Goal: Information Seeking & Learning: Learn about a topic

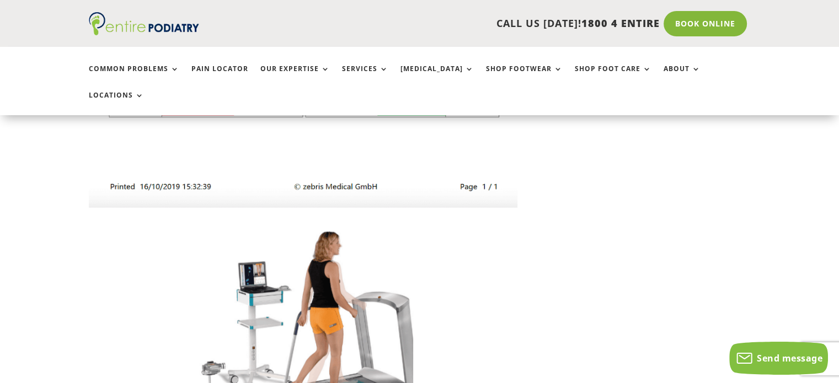
scroll to position [2861, 0]
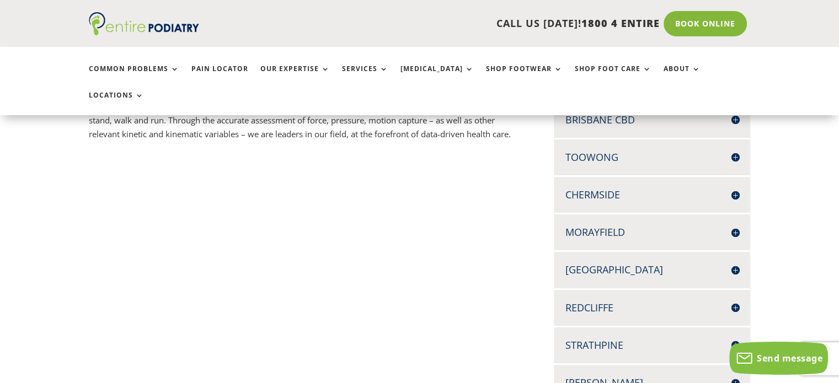
scroll to position [338, 0]
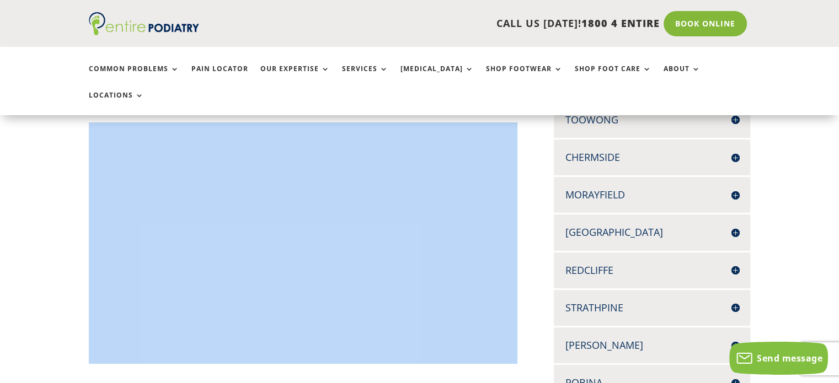
drag, startPoint x: 68, startPoint y: 296, endPoint x: 0, endPoint y: 358, distance: 92.5
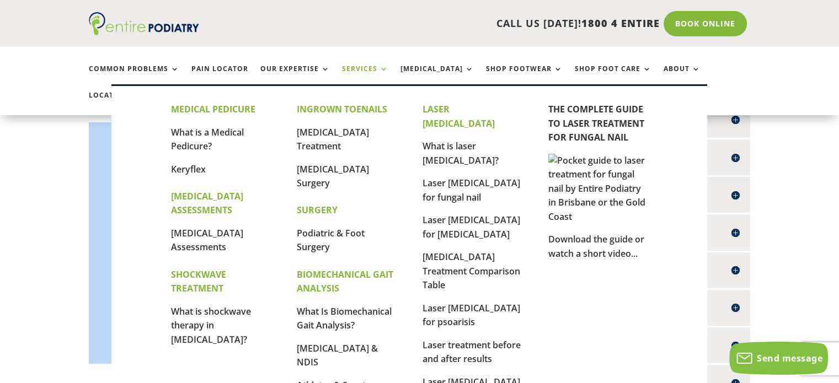
click at [380, 72] on link "Services" at bounding box center [365, 77] width 46 height 24
